Goal: Task Accomplishment & Management: Use online tool/utility

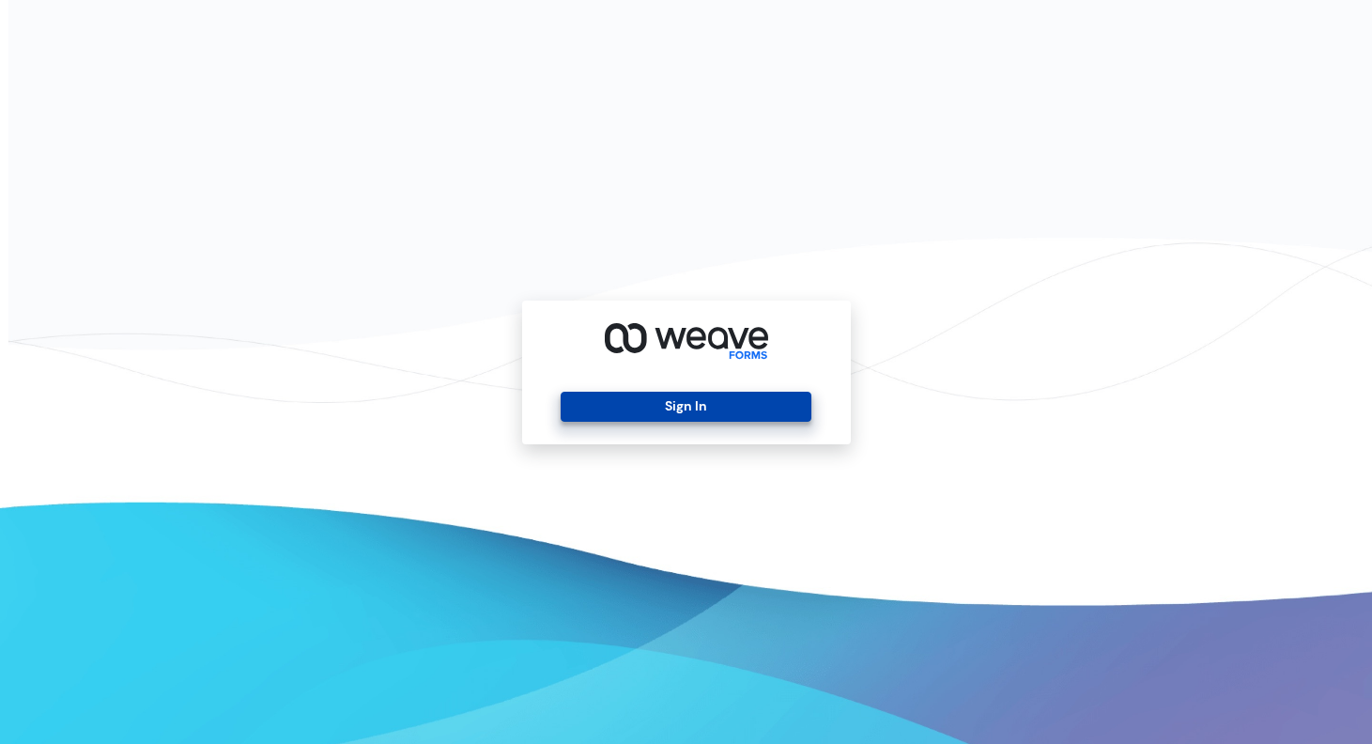
click at [683, 410] on button "Sign In" at bounding box center [686, 407] width 251 height 30
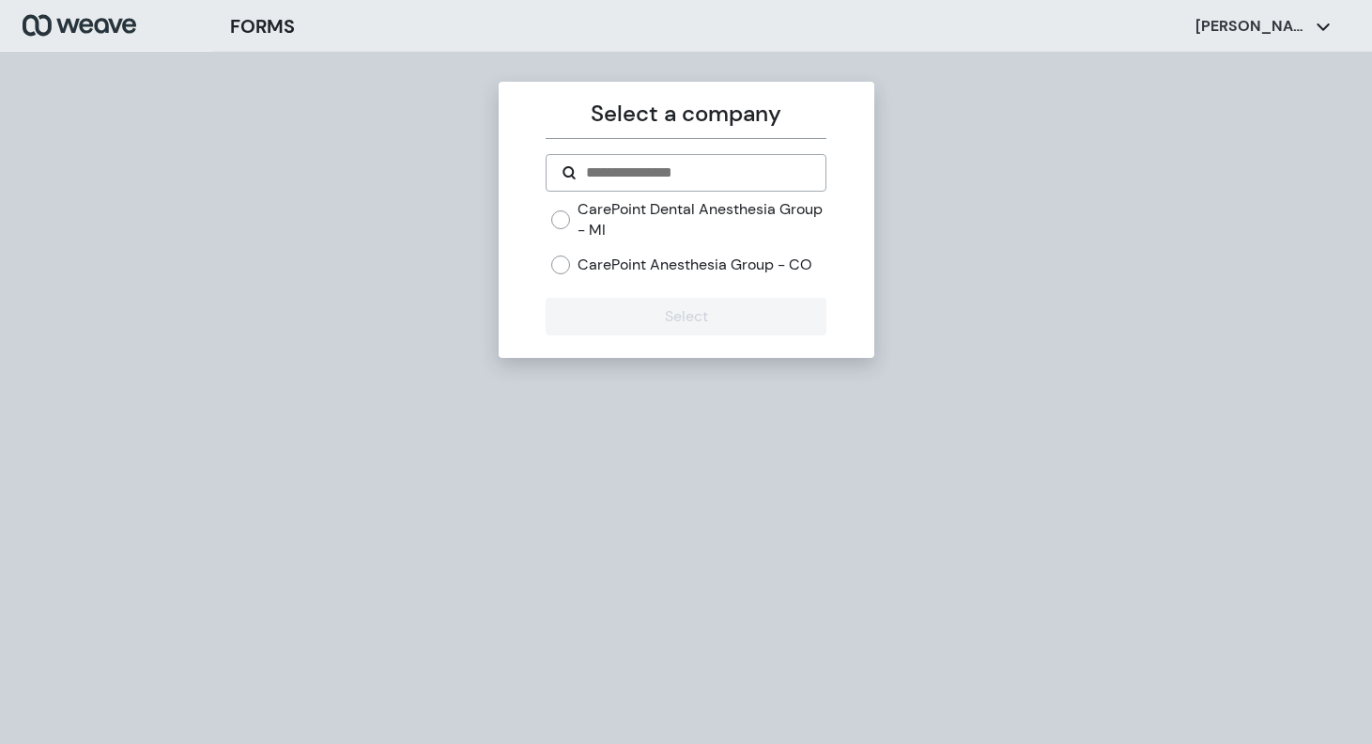
click at [546, 220] on div "CarePoint Dental Anesthesia Group - MI CarePoint Anesthesia Group - CO" at bounding box center [686, 244] width 281 height 91
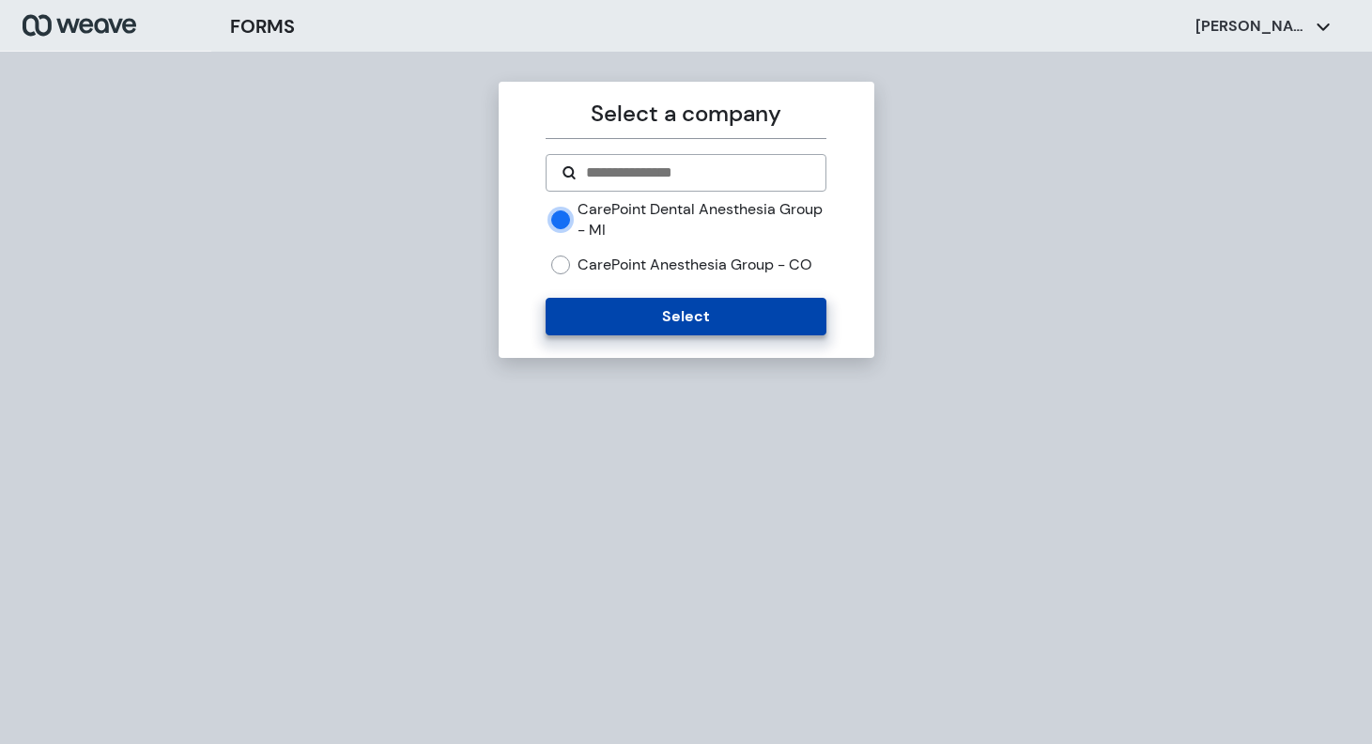
click at [615, 308] on button "Select" at bounding box center [686, 317] width 281 height 38
